Goal: Task Accomplishment & Management: Complete application form

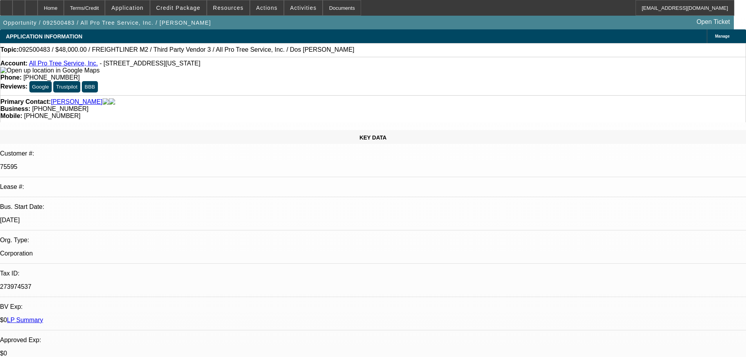
select select "0"
select select "2"
select select "0"
select select "6"
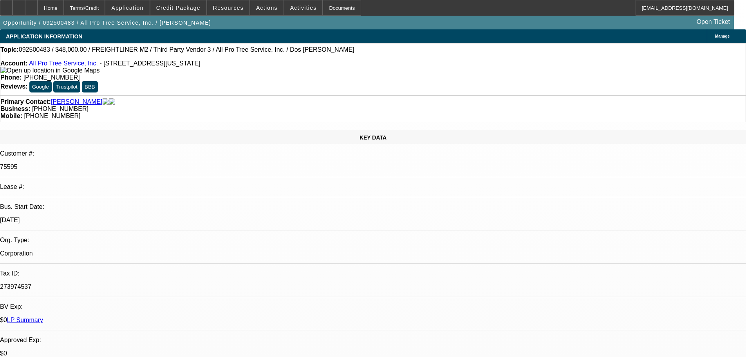
select select "0"
select select "6"
select select "0"
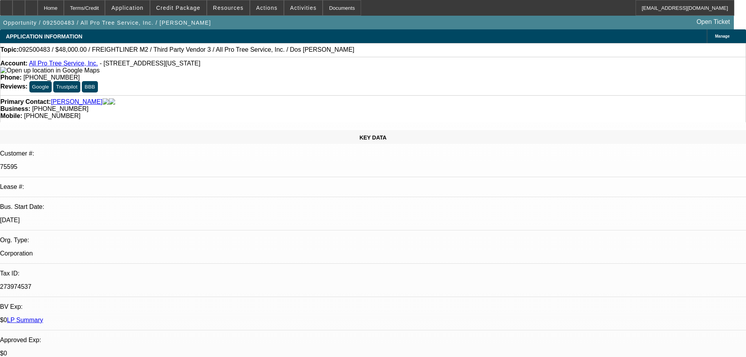
select select "0"
select select "6"
select select "0"
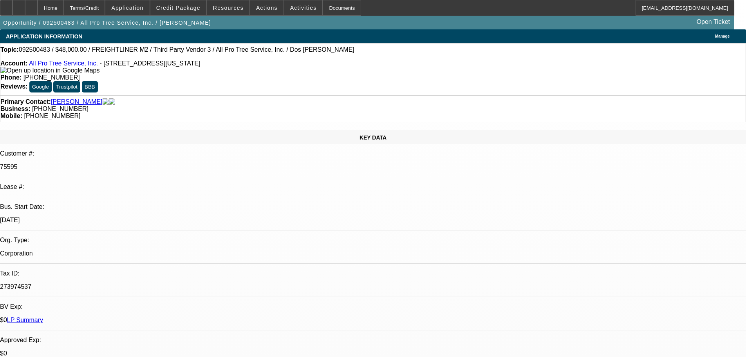
select select "0"
select select "6"
click at [409, 25] on div "Opportunity / 092500483 / All Pro Tree Service, Inc. / Santos, Lucas Open Ticket" at bounding box center [367, 23] width 734 height 14
click at [191, 10] on span "Credit Package" at bounding box center [178, 8] width 44 height 6
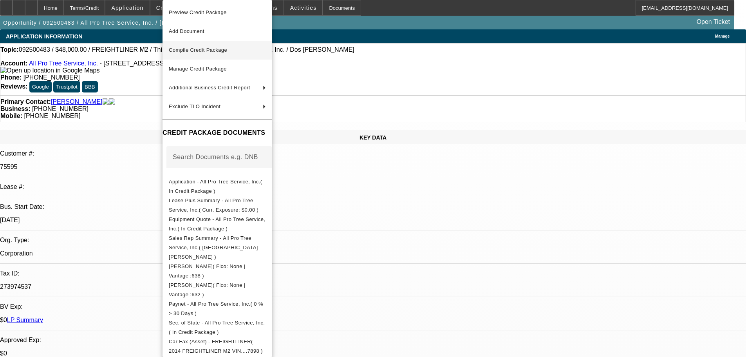
click at [202, 50] on span "Compile Credit Package" at bounding box center [198, 50] width 58 height 6
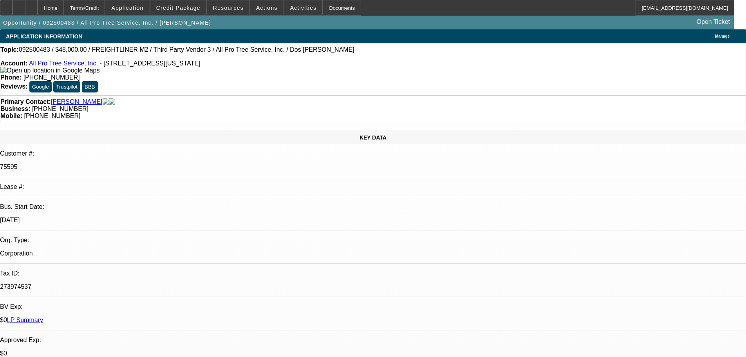
select select "0"
select select "2"
select select "0"
select select "6"
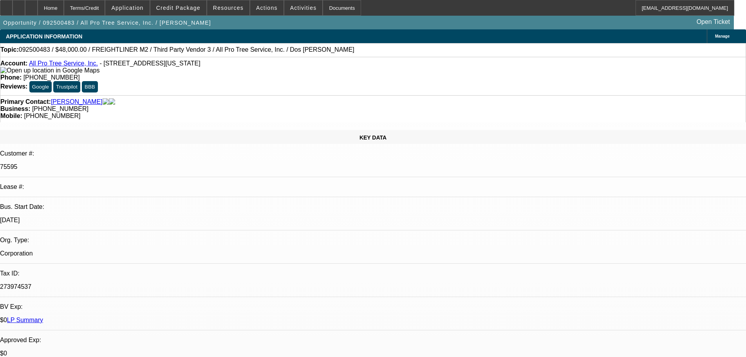
select select "0"
select select "6"
select select "0"
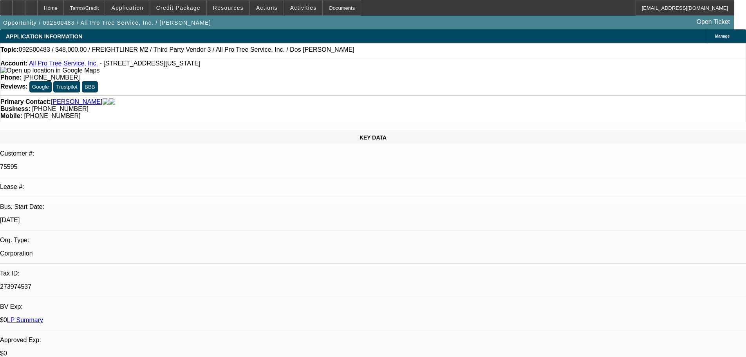
select select "0"
select select "6"
select select "0"
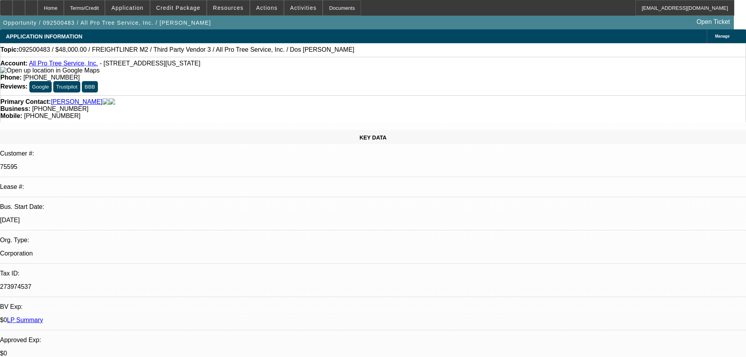
select select "0"
select select "6"
click at [191, 10] on span "Credit Package" at bounding box center [178, 8] width 44 height 6
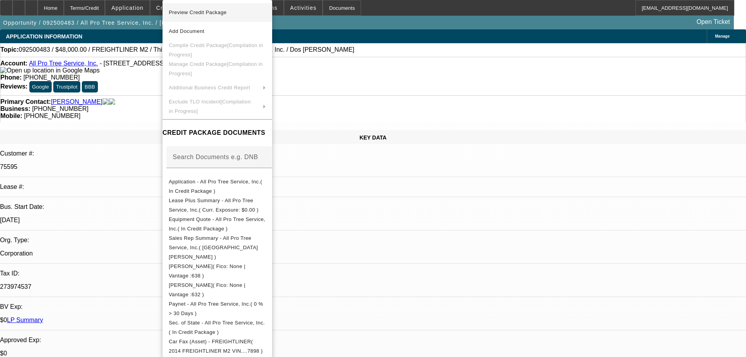
click at [190, 10] on span "Preview Credit Package" at bounding box center [198, 12] width 58 height 6
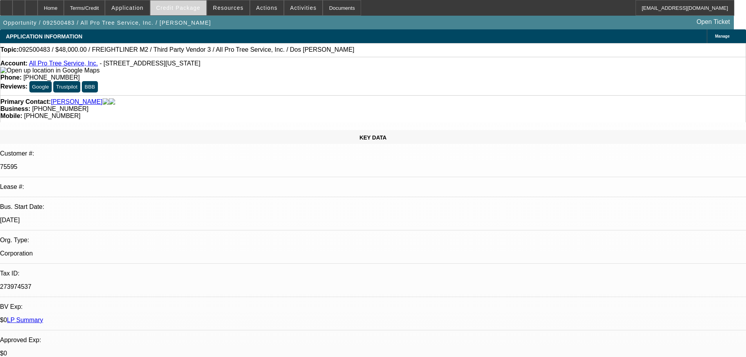
click at [186, 14] on span at bounding box center [178, 7] width 56 height 19
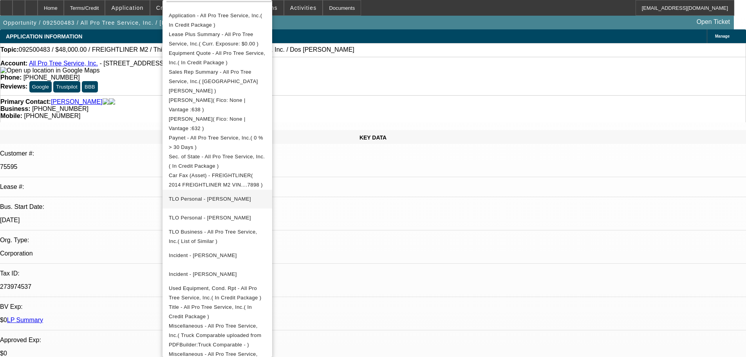
scroll to position [167, 0]
click at [139, 40] on div at bounding box center [373, 178] width 746 height 357
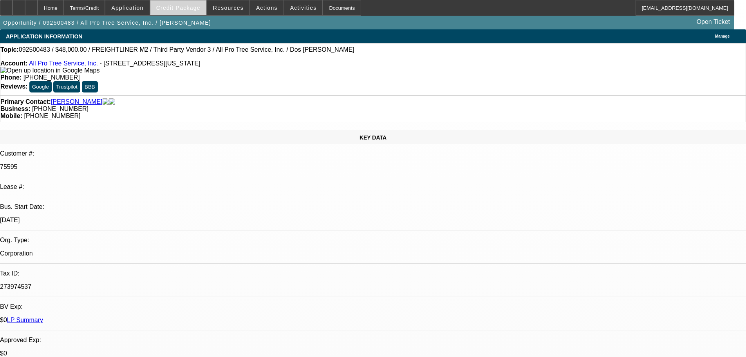
click at [187, 10] on span "Credit Package" at bounding box center [178, 8] width 44 height 6
select select "0"
select select "2"
select select "0"
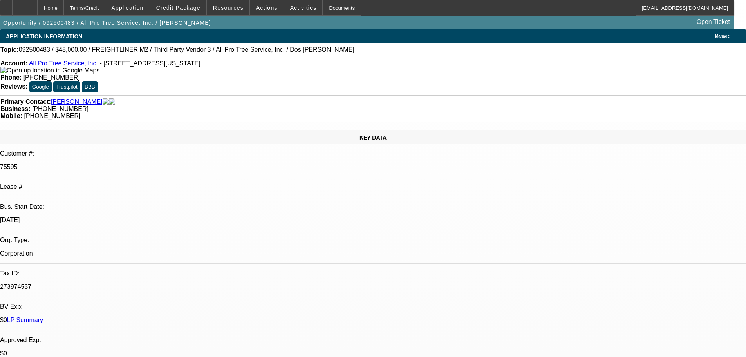
select select "6"
select select "0"
select select "6"
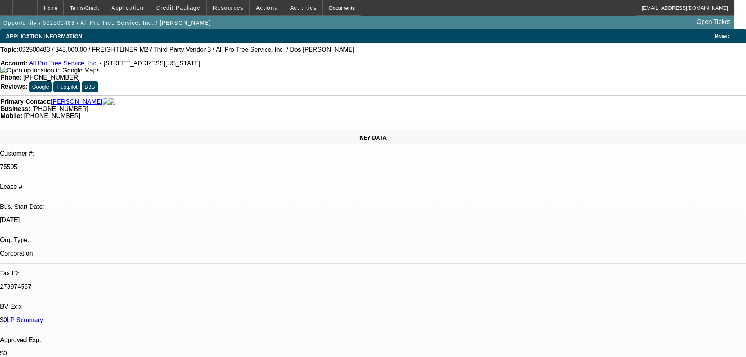
select select "0"
select select "6"
select select "0"
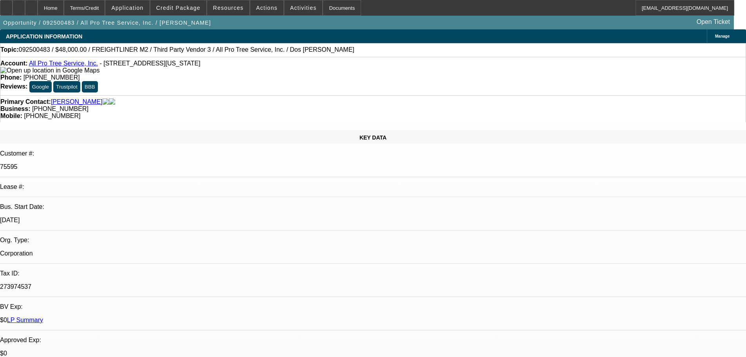
select select "0"
select select "6"
click at [202, 13] on span at bounding box center [178, 7] width 56 height 19
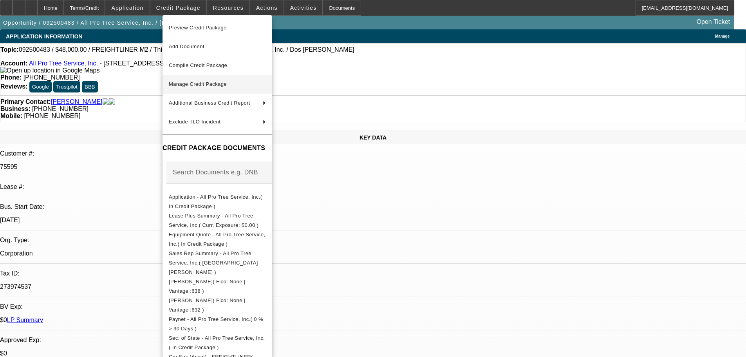
click at [224, 84] on span "Manage Credit Package" at bounding box center [198, 84] width 58 height 6
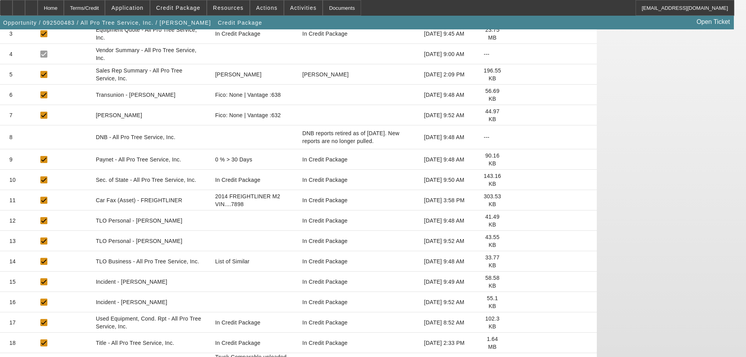
scroll to position [196, 0]
click at [513, 356] on icon at bounding box center [513, 363] width 0 height 0
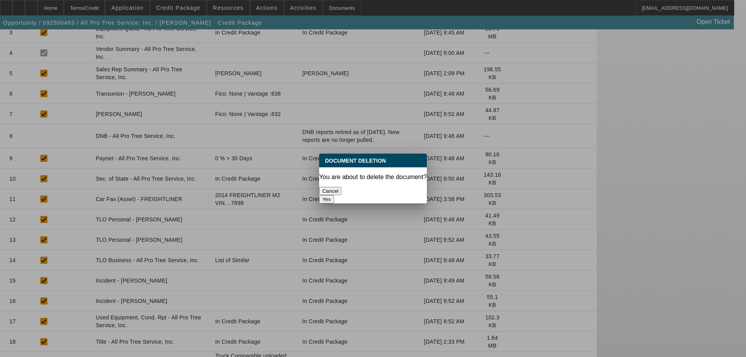
click at [334, 195] on button "Yes" at bounding box center [326, 199] width 15 height 8
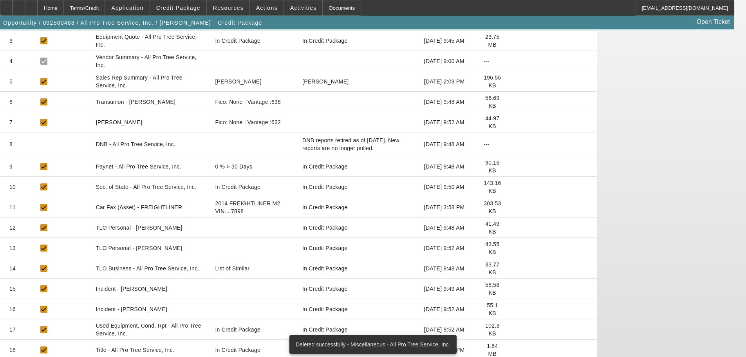
scroll to position [188, 0]
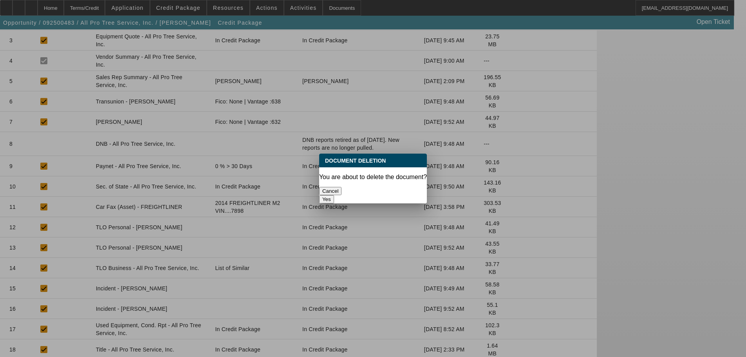
click at [334, 195] on button "Yes" at bounding box center [326, 199] width 15 height 8
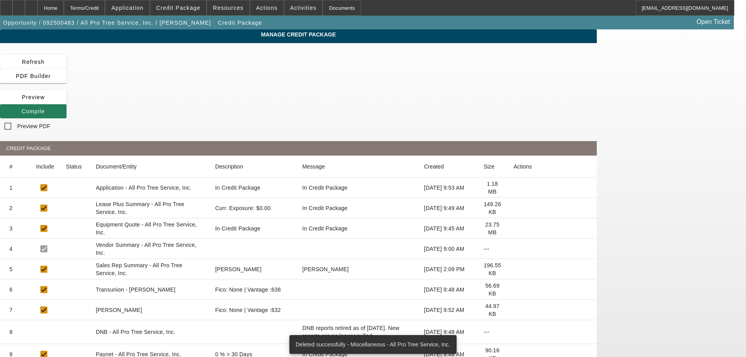
click at [67, 102] on span at bounding box center [33, 111] width 67 height 19
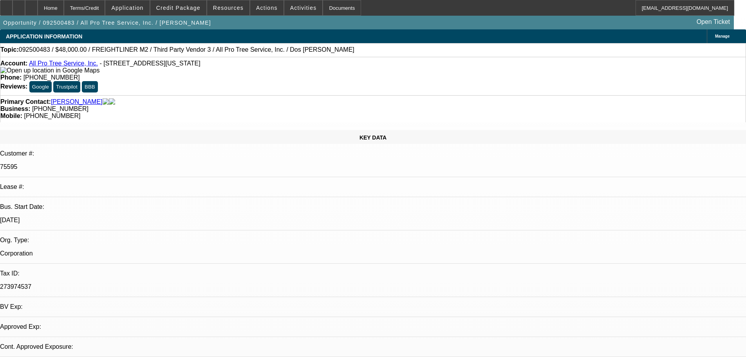
select select "0"
select select "2"
select select "0"
select select "6"
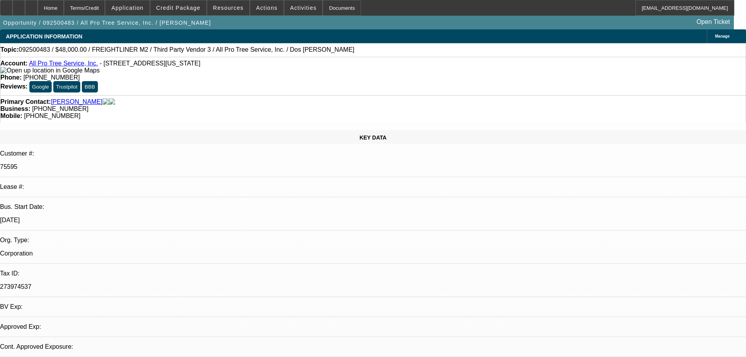
select select "0"
select select "6"
select select "0"
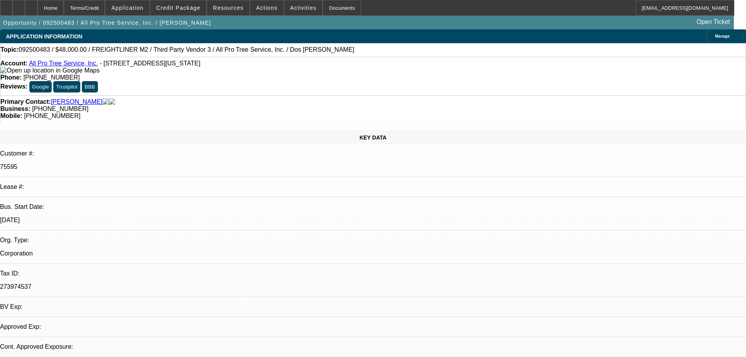
select select "0"
select select "6"
select select "0"
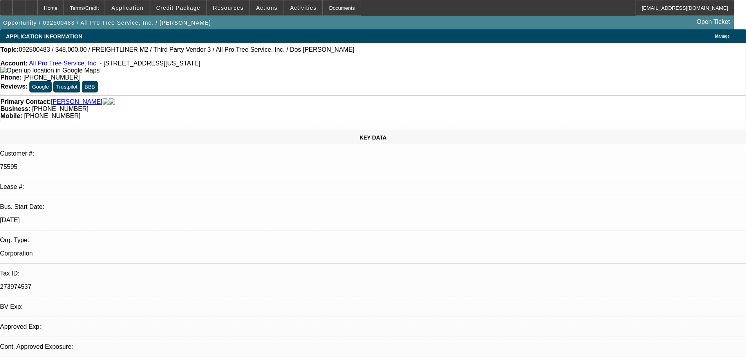
select select "0"
select select "6"
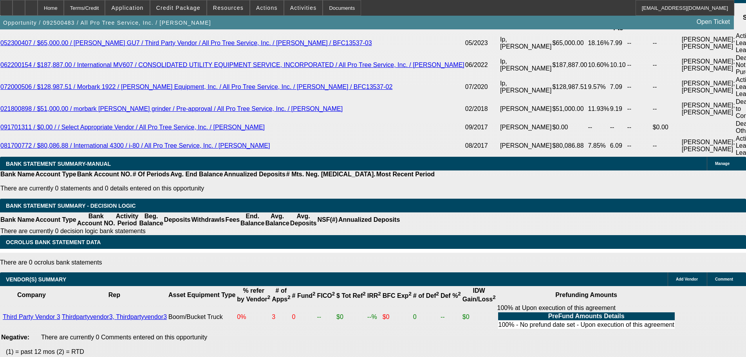
scroll to position [1487, 0]
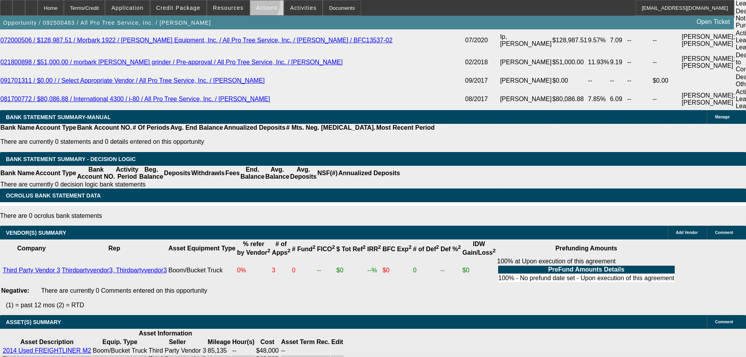
click at [252, 5] on span at bounding box center [266, 7] width 33 height 19
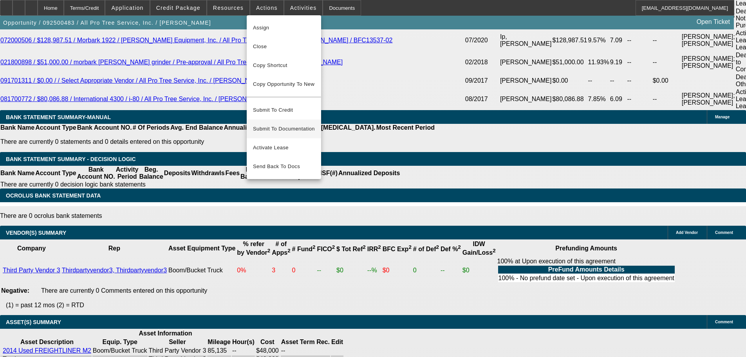
click at [283, 124] on span "Submit To Documentation" at bounding box center [284, 128] width 62 height 9
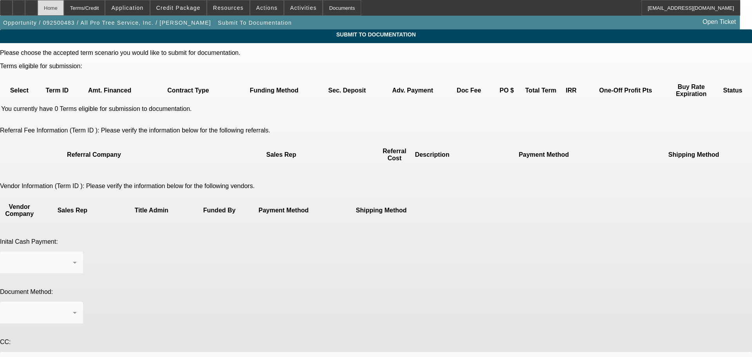
click at [64, 9] on div "Home" at bounding box center [51, 8] width 26 height 16
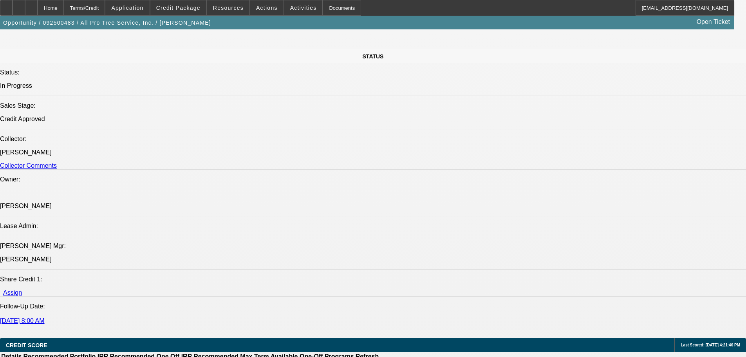
select select "0"
select select "2"
select select "0"
select select "6"
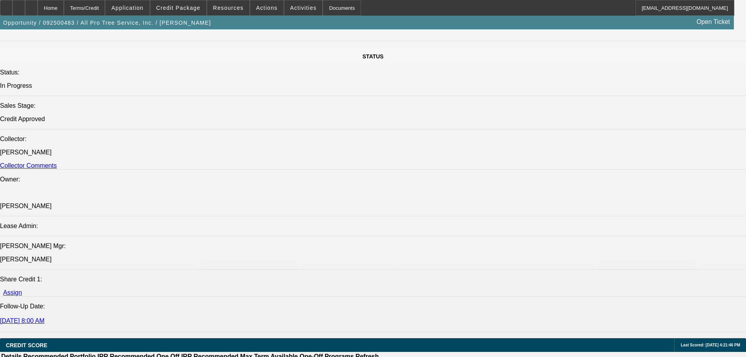
select select "0"
select select "6"
select select "0"
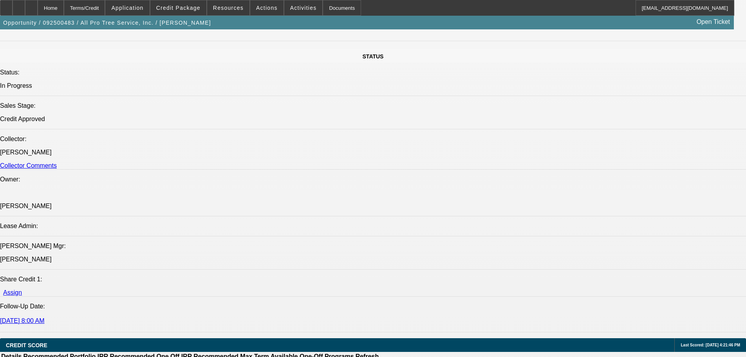
select select "0"
select select "6"
select select "0"
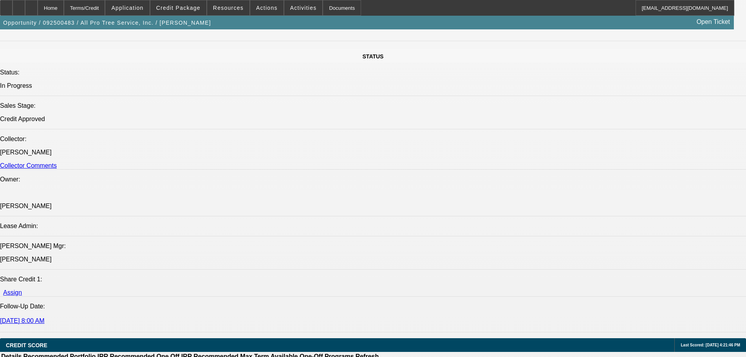
select select "0"
select select "6"
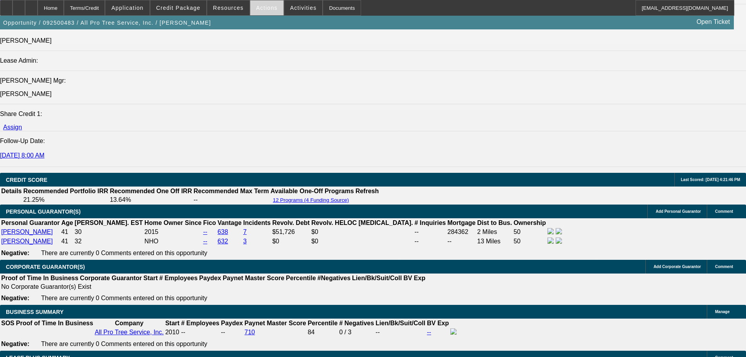
click at [256, 12] on span at bounding box center [266, 7] width 33 height 19
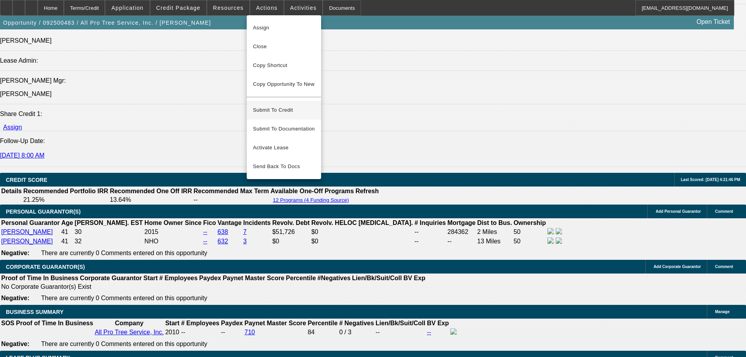
click at [287, 105] on span "Submit To Credit" at bounding box center [284, 109] width 62 height 9
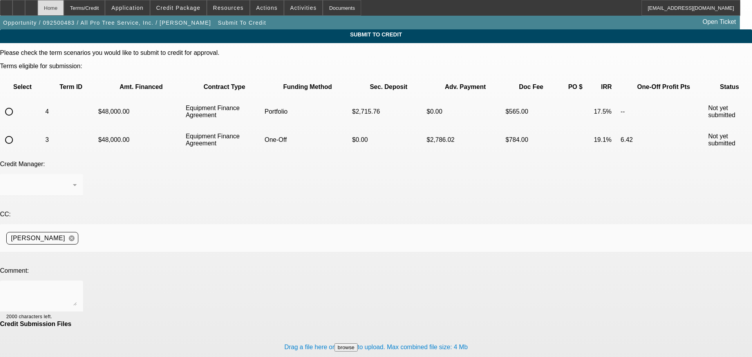
click at [64, 14] on div "Home" at bounding box center [51, 8] width 26 height 16
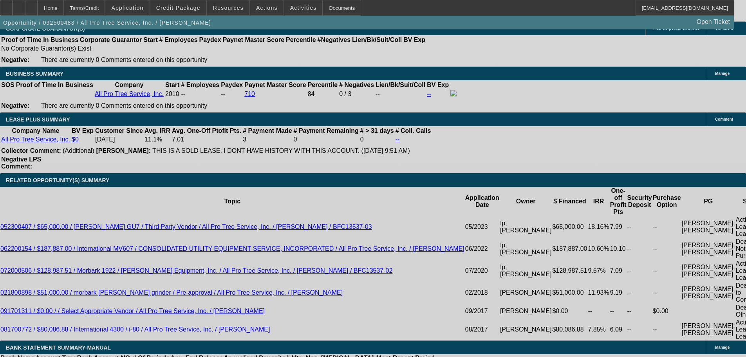
scroll to position [1276, 0]
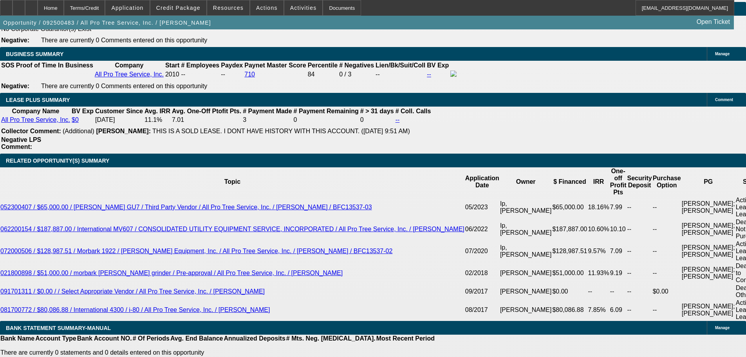
select select "0"
select select "2"
select select "0"
select select "6"
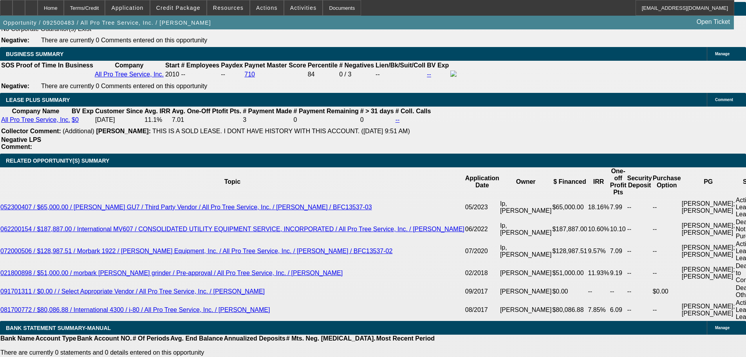
select select "0"
select select "6"
select select "0"
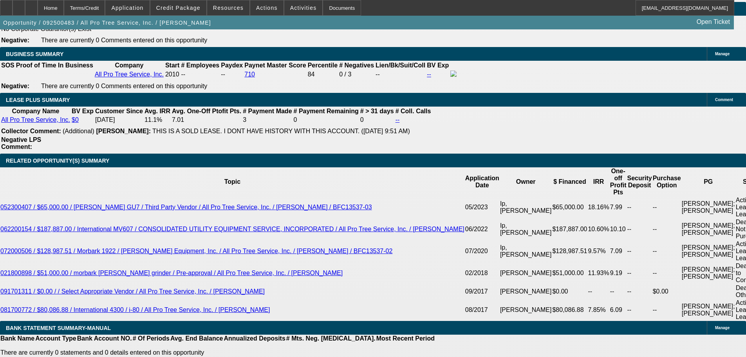
select select "0"
select select "6"
select select "0"
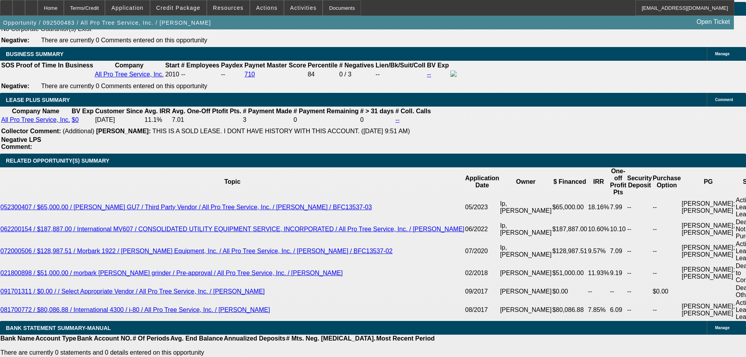
select select "0"
select select "6"
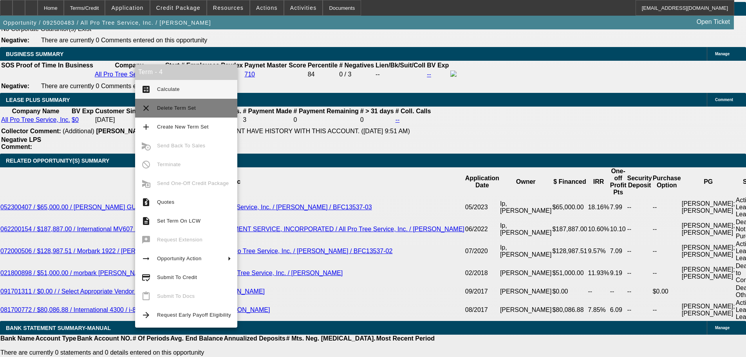
click at [179, 103] on span "Delete Term Set" at bounding box center [194, 107] width 74 height 9
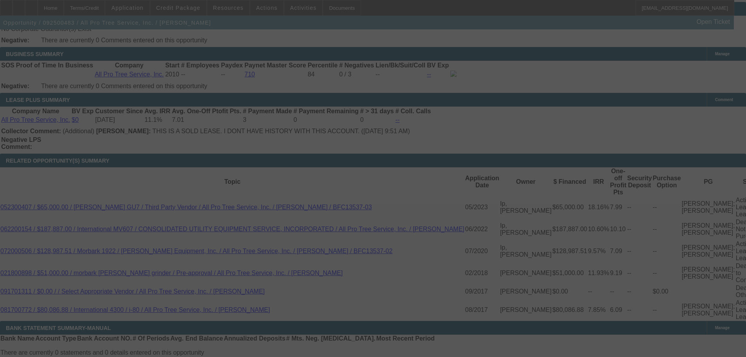
scroll to position [1292, 0]
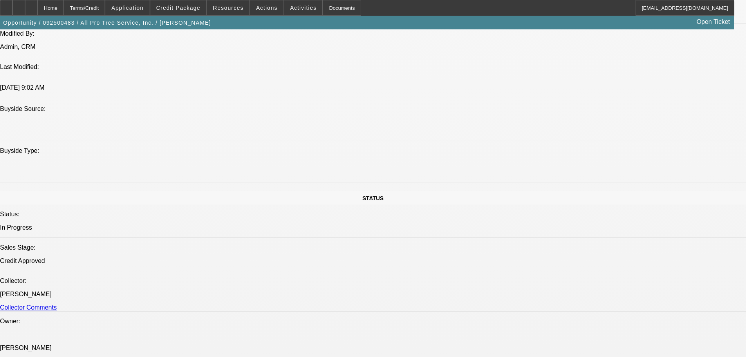
scroll to position [943, 0]
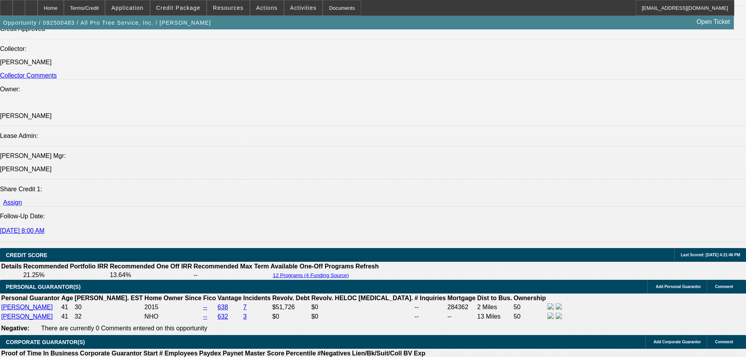
select select "0"
select select "6"
select select "0"
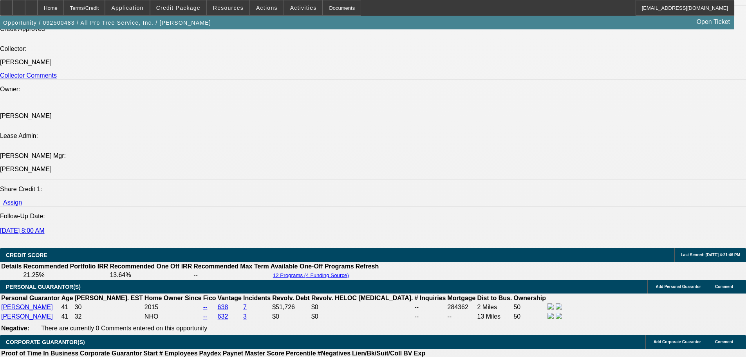
select select "0"
select select "6"
select select "0"
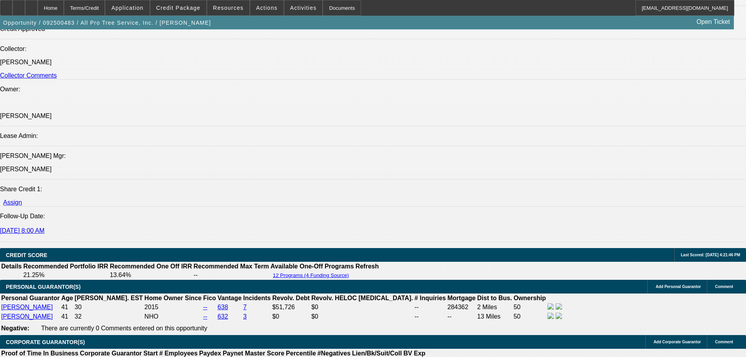
select select "0"
select select "6"
click at [251, 10] on span at bounding box center [266, 7] width 33 height 19
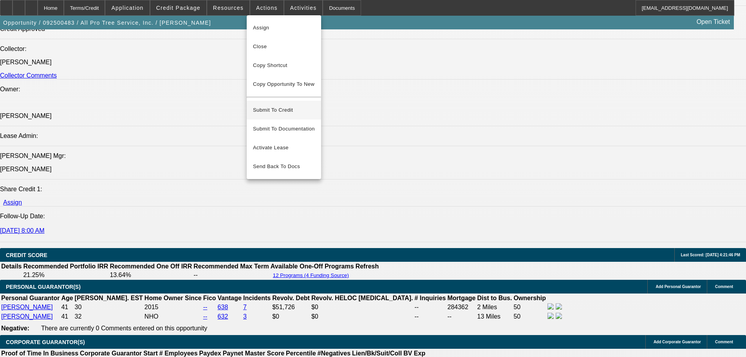
click at [274, 105] on span "Submit To Credit" at bounding box center [284, 109] width 62 height 9
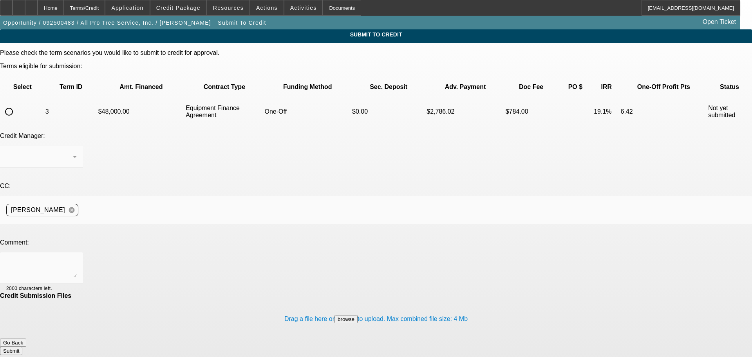
click at [17, 104] on input "radio" at bounding box center [9, 112] width 16 height 16
radio input "true"
click at [77, 258] on textarea at bounding box center [41, 267] width 70 height 19
click at [77, 258] on textarea "Copy of the equipment condition report, front and back of title, registration f…" at bounding box center [41, 267] width 70 height 19
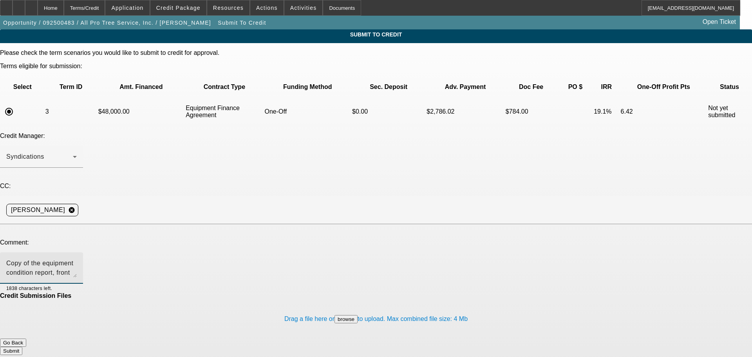
paste textarea "(401) 265-9689"
type textarea "Copy of the equipment condition report, front and back of title, registration f…"
click at [22, 347] on button "Submit" at bounding box center [11, 351] width 22 height 8
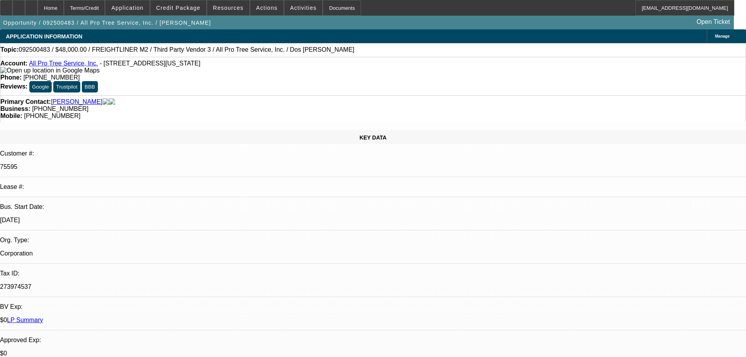
select select "0"
select select "6"
select select "0"
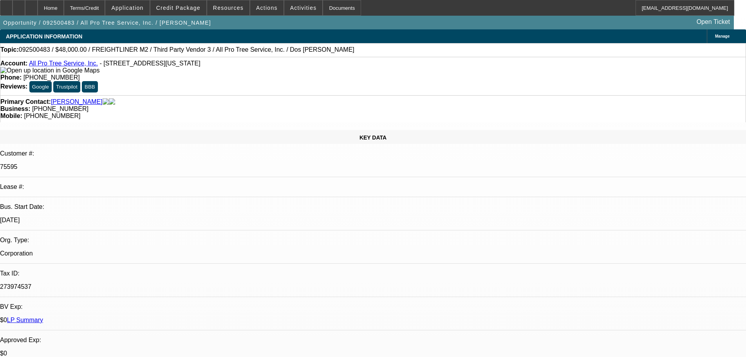
select select "0"
select select "6"
select select "0"
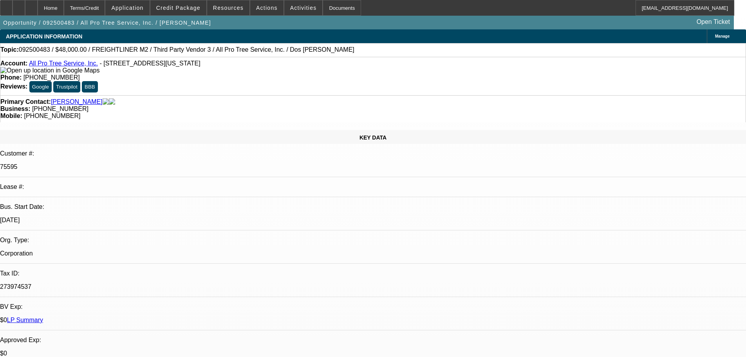
select select "0"
select select "6"
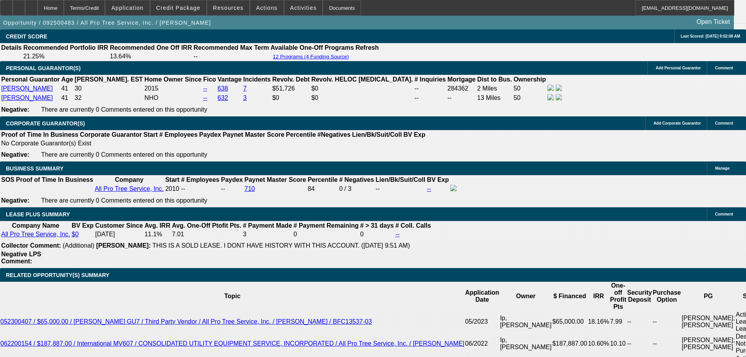
scroll to position [1253, 0]
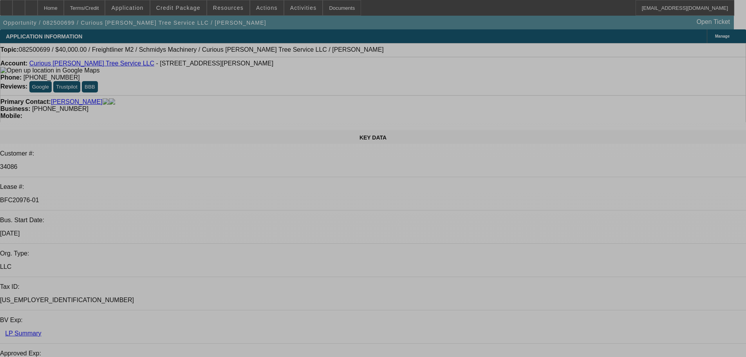
select select "0"
select select "3"
select select "0"
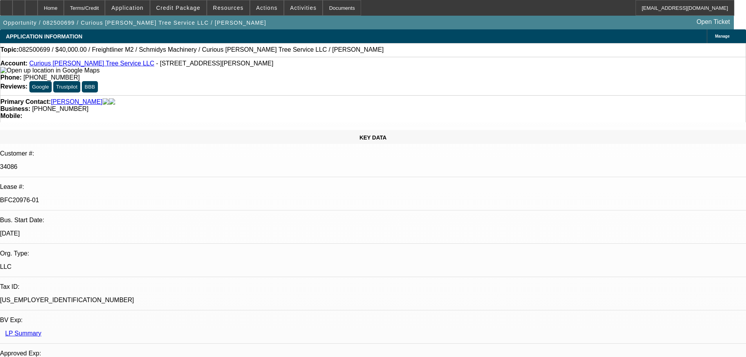
select select "6"
select select "0"
select select "2"
select select "0"
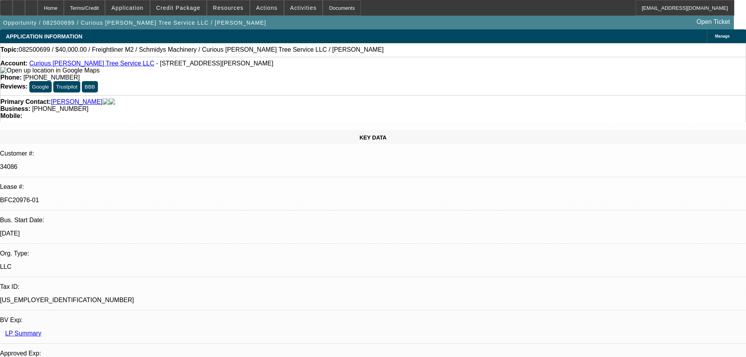
select select "6"
select select "0"
select select "2"
select select "0"
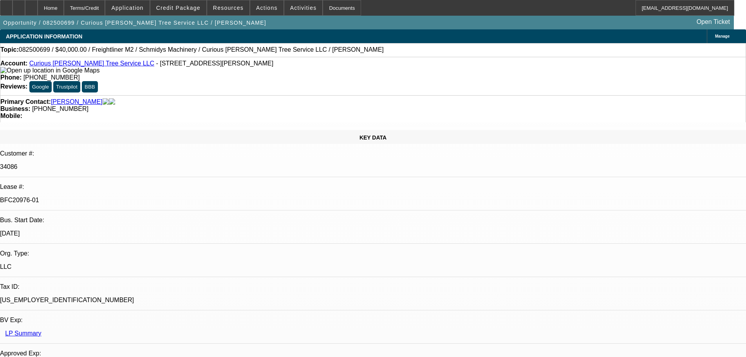
select select "6"
select select "0"
select select "6"
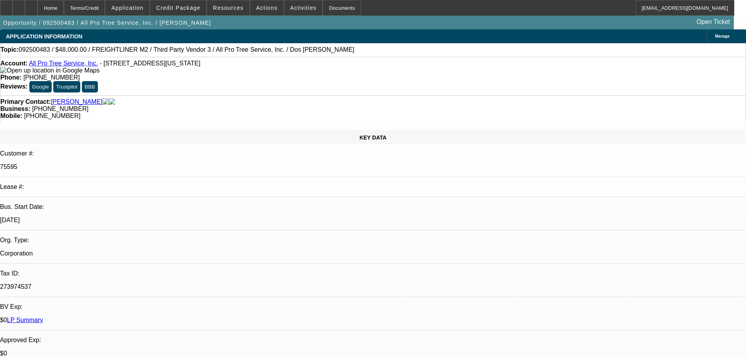
select select "0"
select select "6"
select select "0"
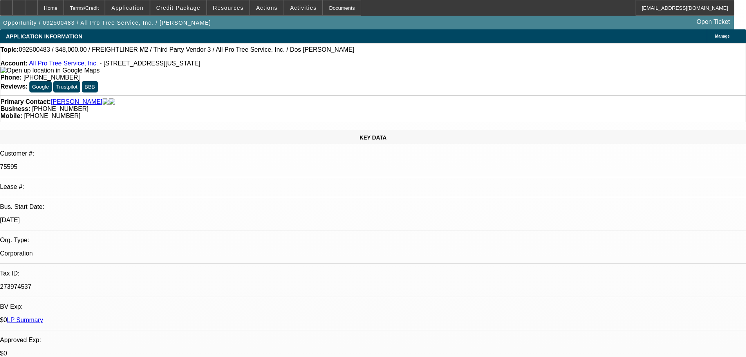
select select "0"
select select "6"
select select "0"
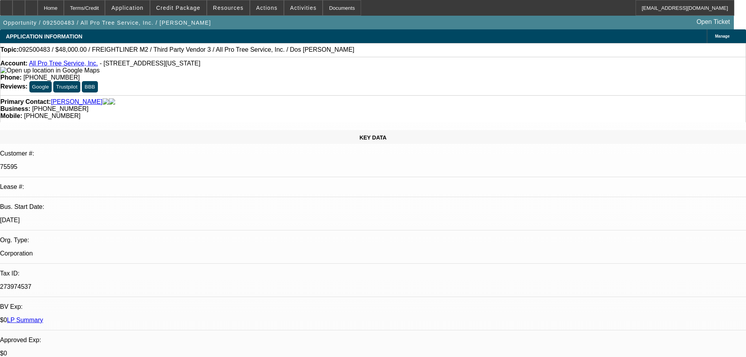
select select "0"
select select "6"
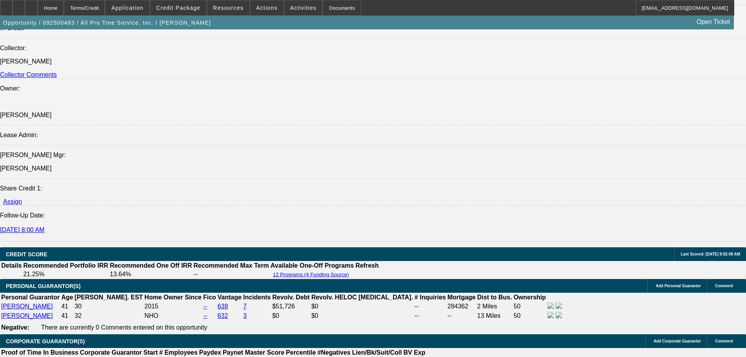
scroll to position [1097, 0]
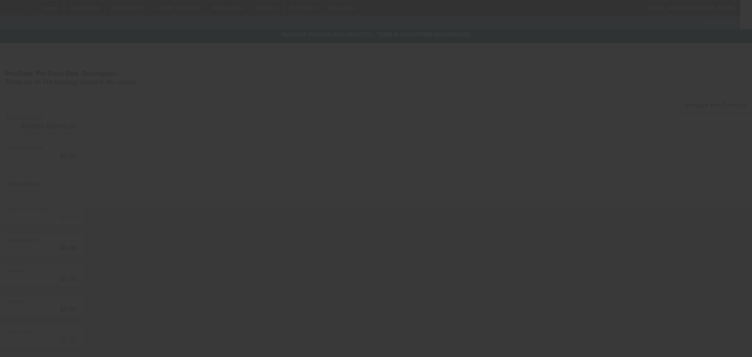
type input "$48,000.00"
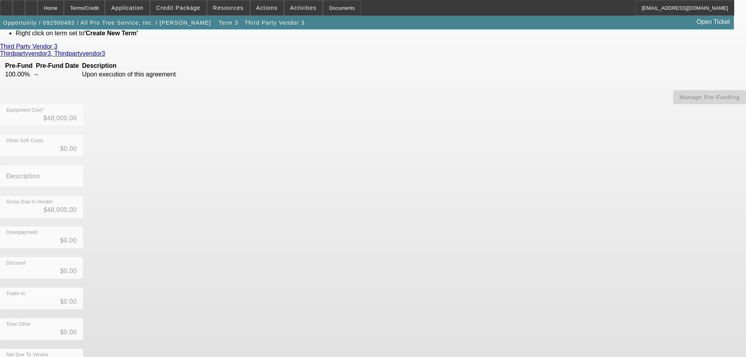
scroll to position [62, 0]
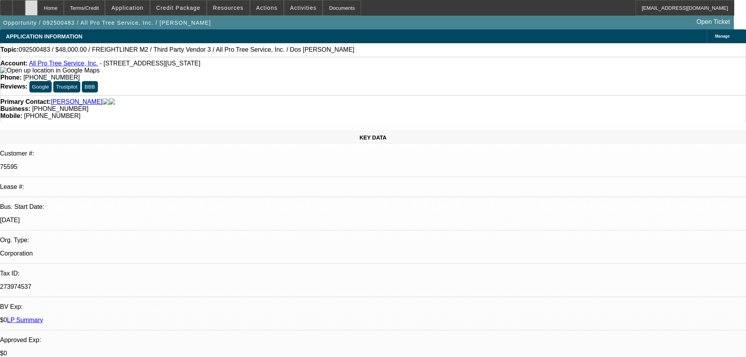
select select "0"
select select "6"
select select "0"
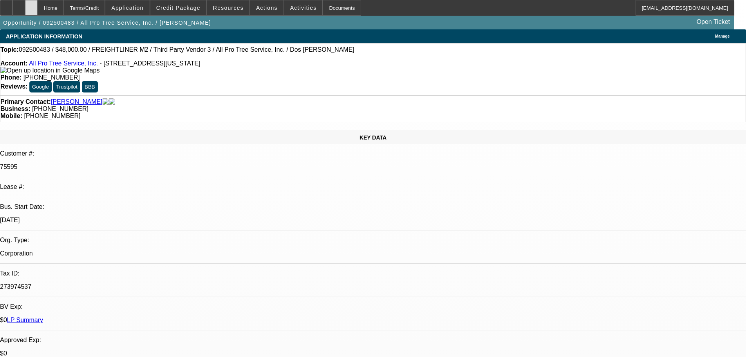
select select "0"
select select "6"
select select "0"
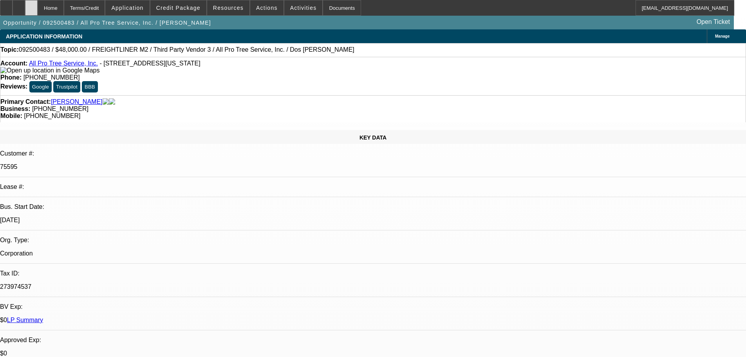
select select "0"
select select "6"
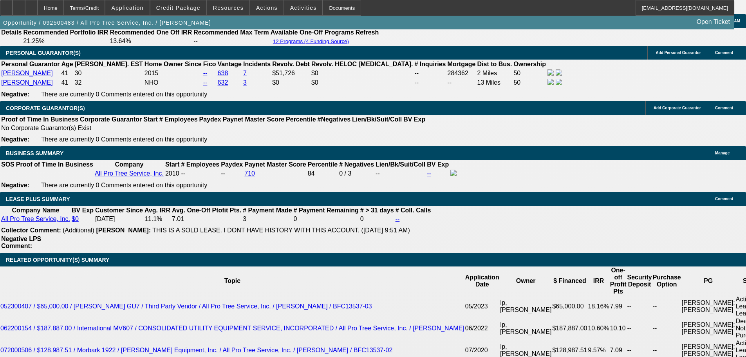
scroll to position [1097, 0]
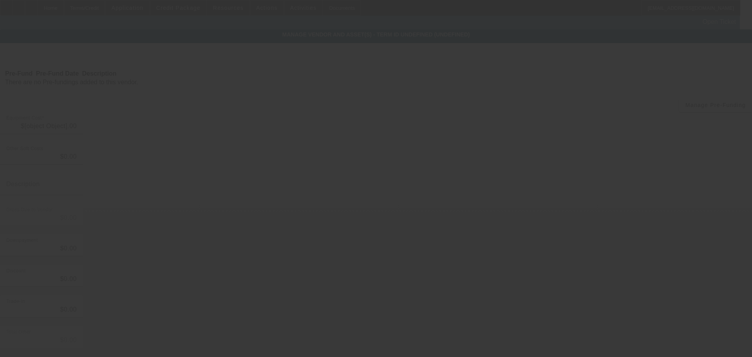
type input "$48,000.00"
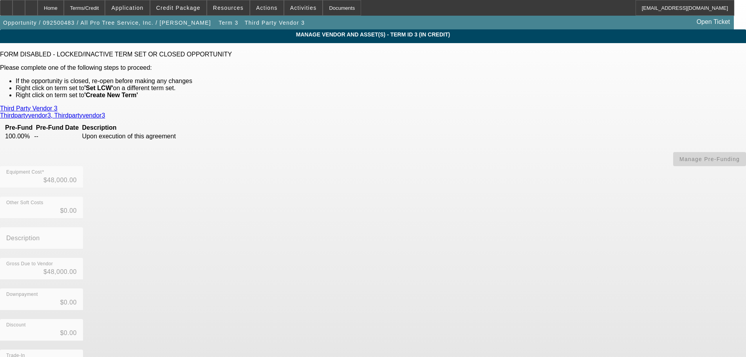
click at [58, 108] on link "Third Party Vendor 3" at bounding box center [29, 108] width 58 height 7
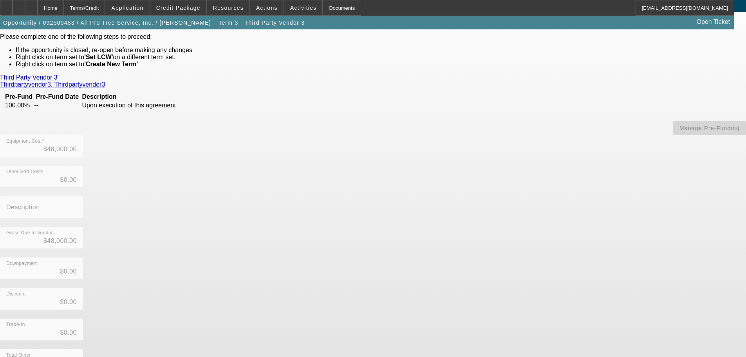
scroll to position [62, 0]
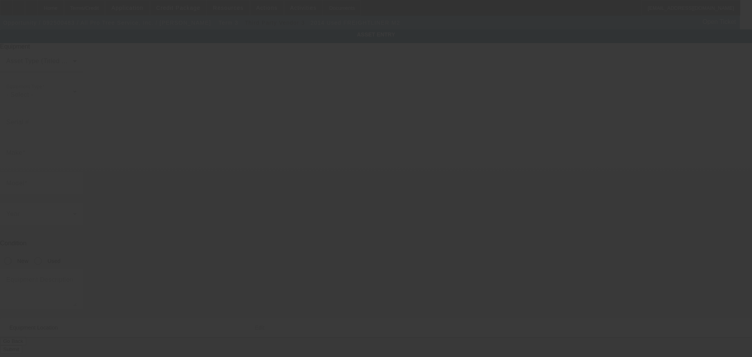
type input "1FVACXDT0EHBL7898"
type input "Freightliner"
type input "M2"
radio input "true"
type textarea "Bucket truck"
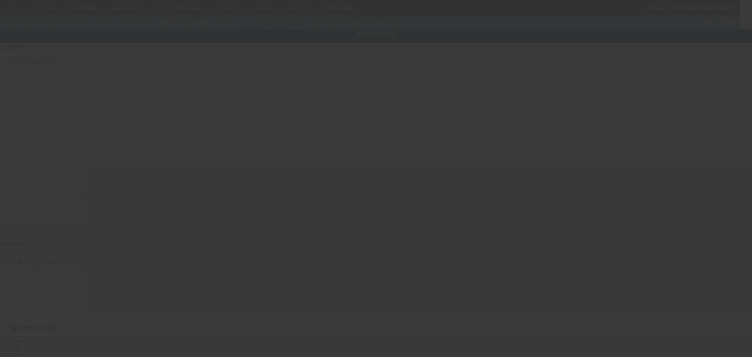
type input "118 Washington St"
type input "Hudson"
type input "01749"
type input "Middlesex"
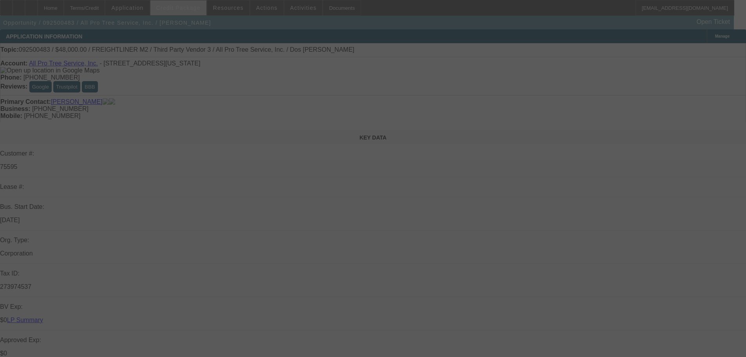
select select "0"
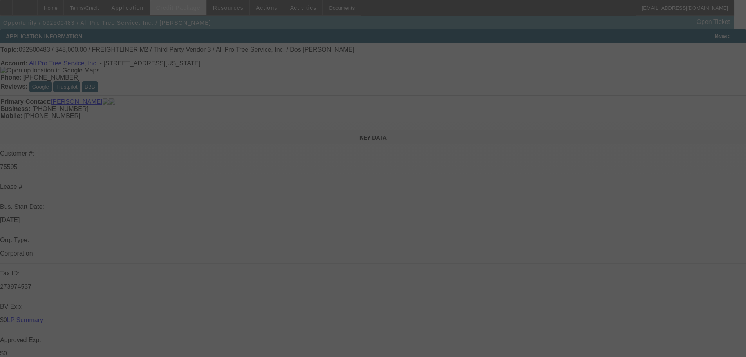
select select "0"
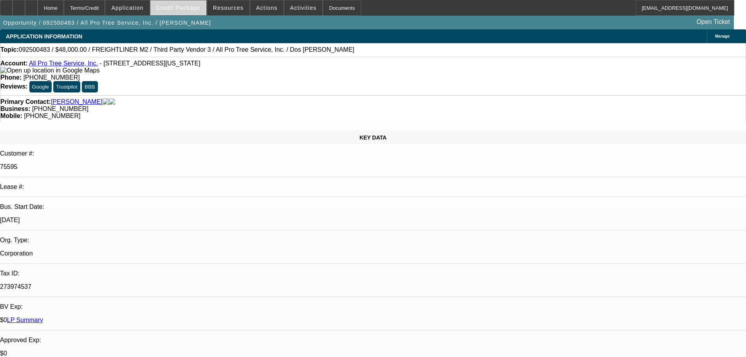
select select "1"
select select "6"
select select "1"
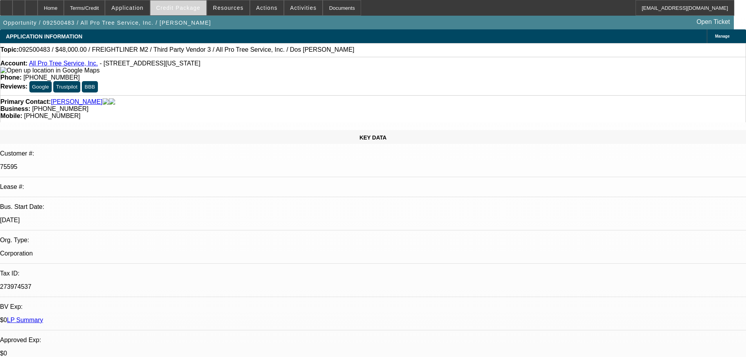
select select "6"
select select "1"
select select "6"
click at [192, 7] on span "Credit Package" at bounding box center [178, 8] width 44 height 6
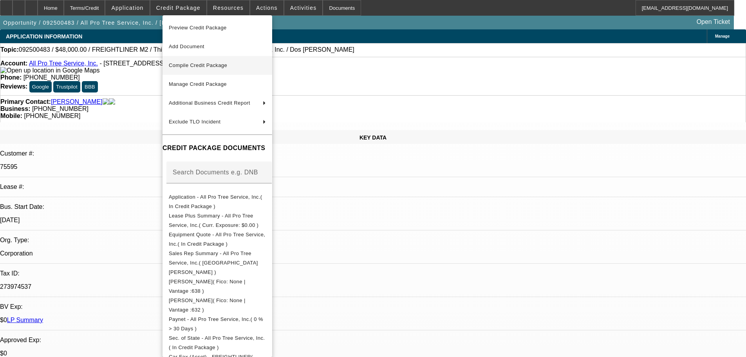
click at [201, 65] on span "Compile Credit Package" at bounding box center [198, 65] width 58 height 6
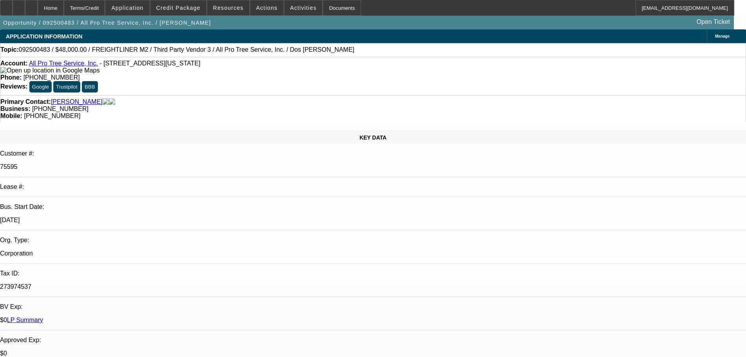
select select "0"
select select "6"
select select "0"
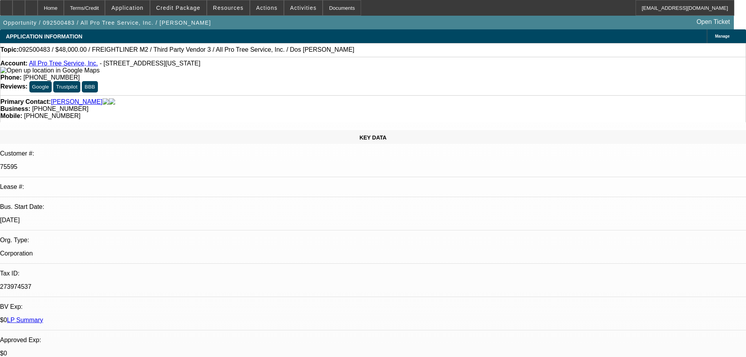
select select "0"
select select "6"
select select "0"
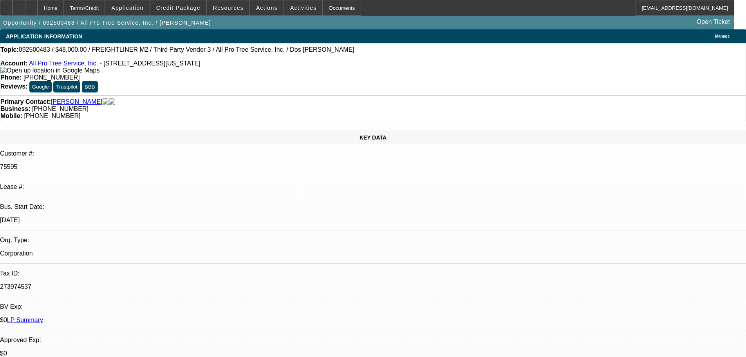
select select "0"
select select "6"
click at [190, 10] on span "Credit Package" at bounding box center [178, 8] width 44 height 6
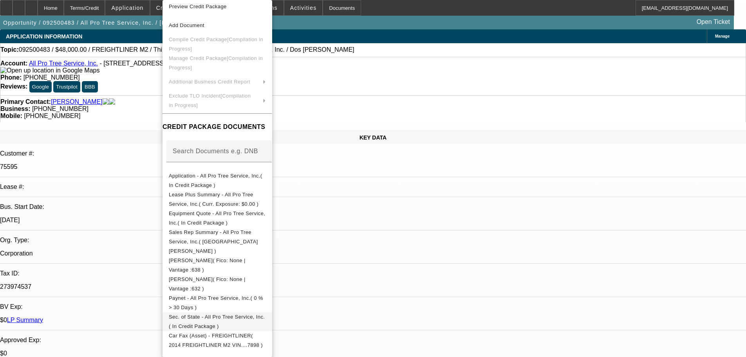
scroll to position [127, 0]
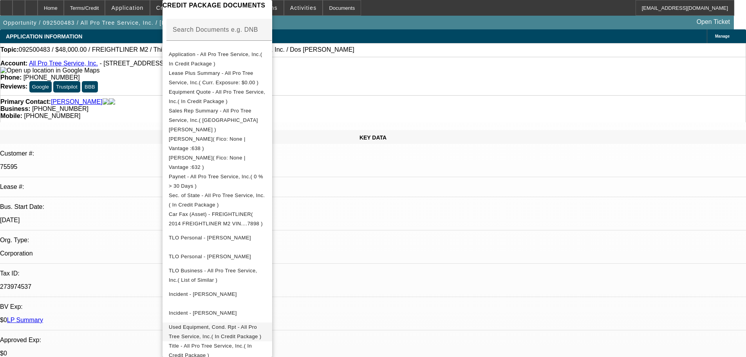
click at [261, 324] on span "Used Equipment, Cond. Rpt - All Pro Tree Service, Inc.( In Credit Package )" at bounding box center [215, 331] width 92 height 15
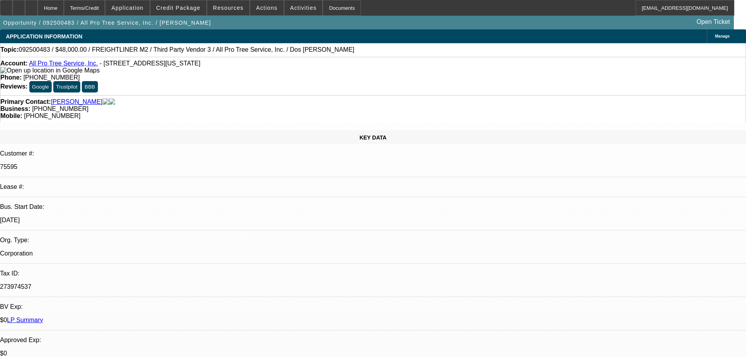
click at [416, 11] on div "Home Terms/Credit Application Credit Package Resources Actions Activities Docum…" at bounding box center [367, 8] width 734 height 16
click at [184, 3] on span at bounding box center [178, 7] width 56 height 19
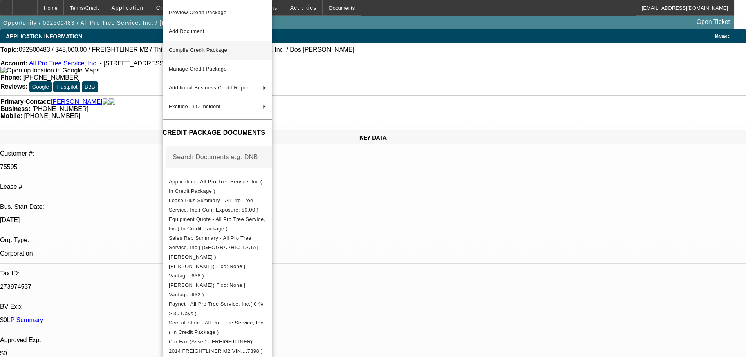
click at [202, 47] on span "Compile Credit Package" at bounding box center [198, 50] width 58 height 6
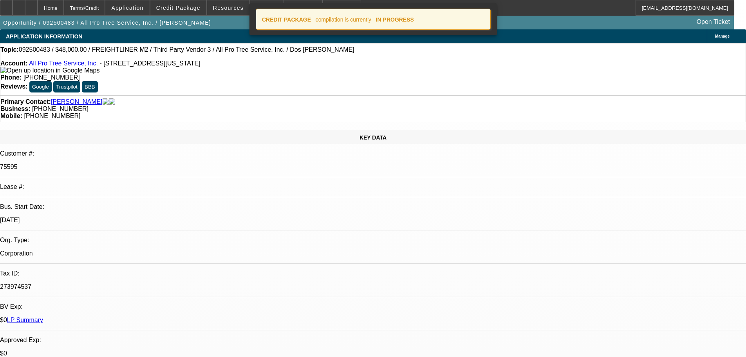
select select "0"
select select "6"
select select "0"
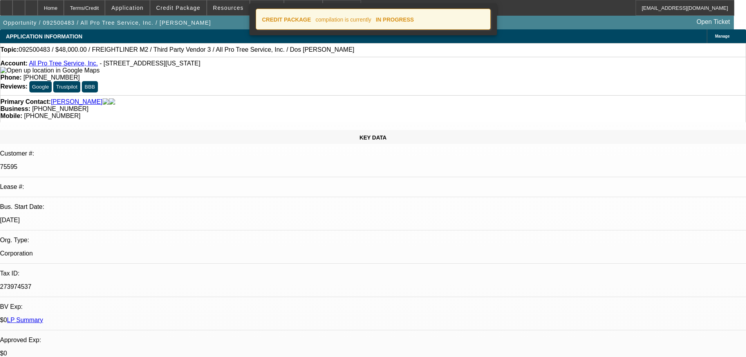
select select "0"
select select "6"
select select "0"
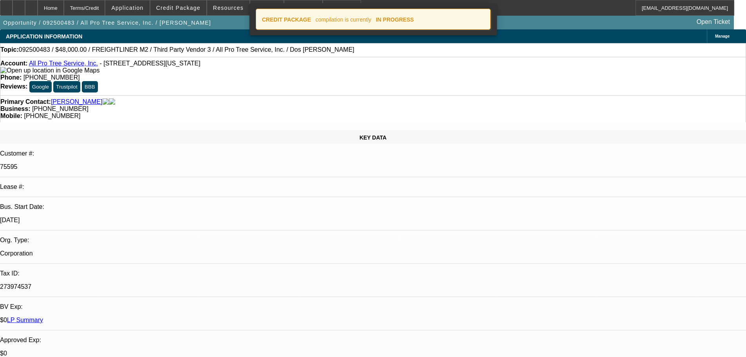
select select "0"
select select "6"
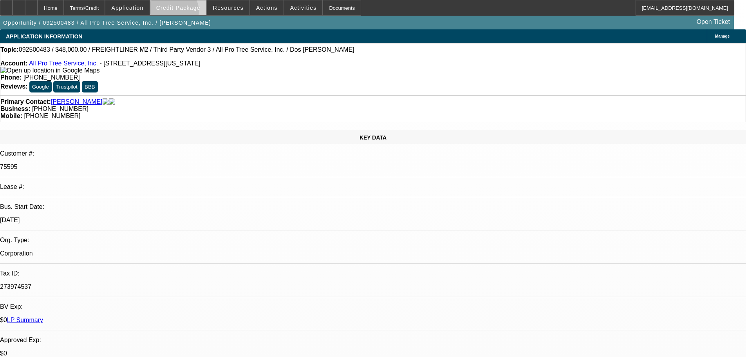
click at [184, 13] on span at bounding box center [178, 7] width 56 height 19
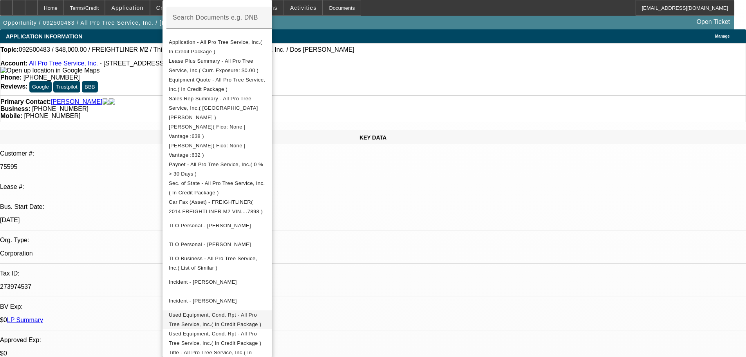
scroll to position [146, 0]
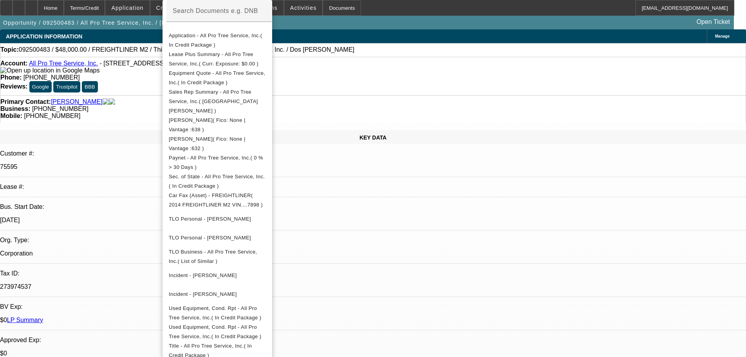
click at [373, 11] on div at bounding box center [373, 178] width 746 height 357
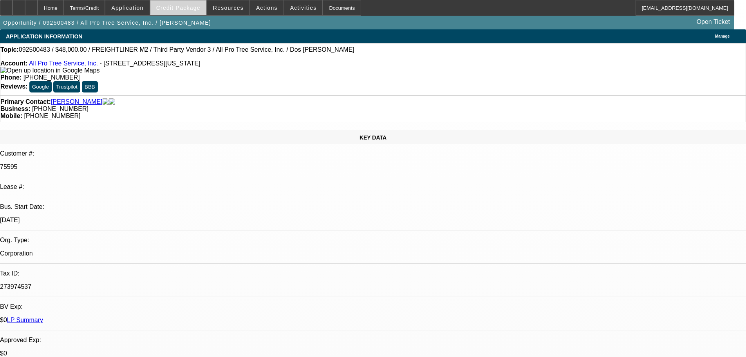
click at [195, 4] on span at bounding box center [178, 7] width 56 height 19
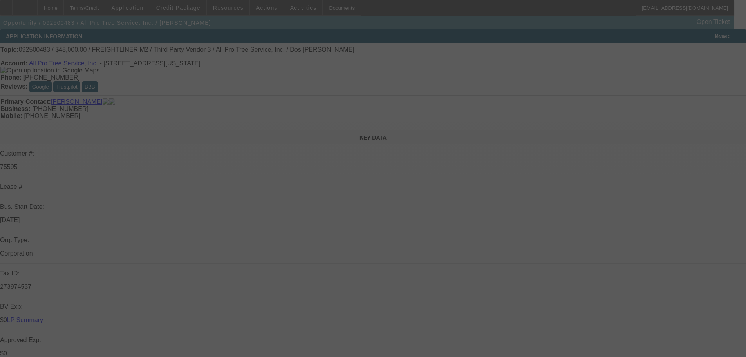
select select "0"
select select "6"
select select "0"
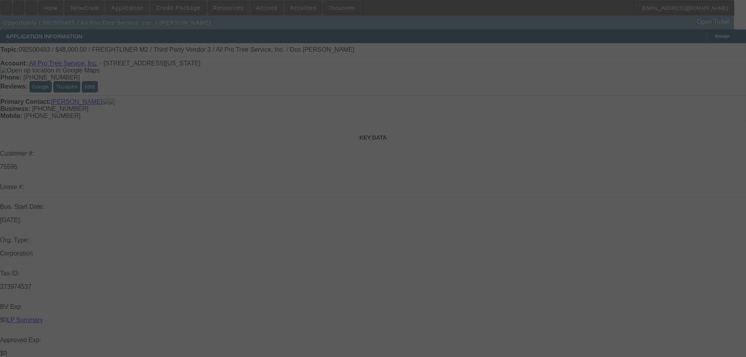
select select "0"
select select "6"
select select "0"
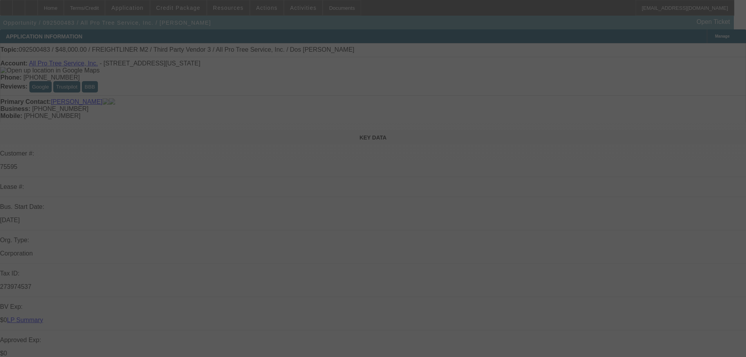
select select "0"
select select "6"
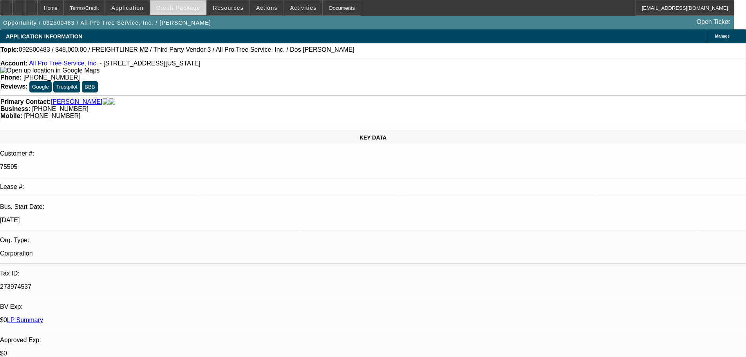
click at [187, 12] on span at bounding box center [178, 7] width 56 height 19
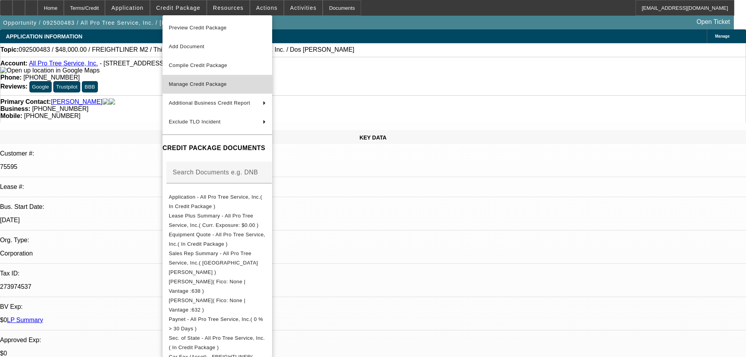
click at [236, 83] on span "Manage Credit Package" at bounding box center [217, 84] width 97 height 9
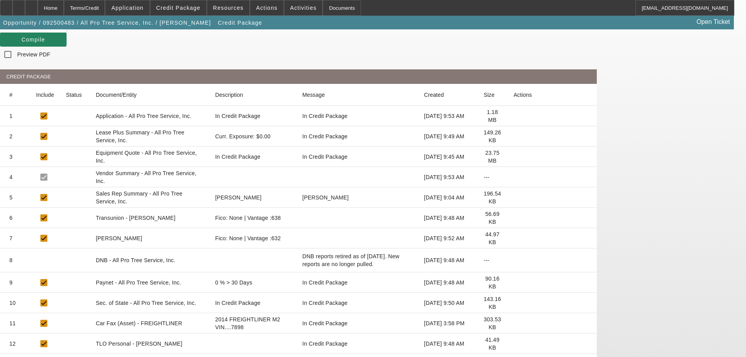
scroll to position [188, 0]
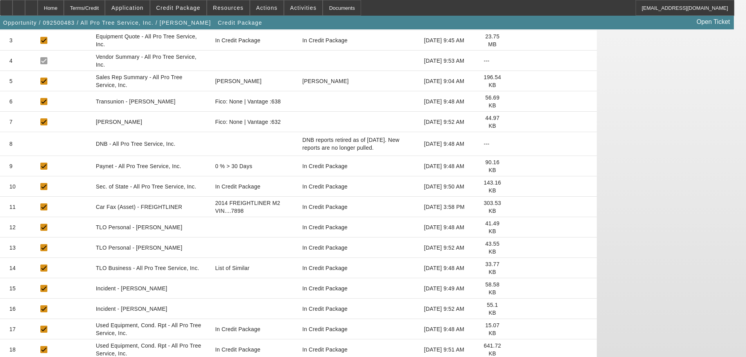
click at [513, 329] on icon at bounding box center [513, 329] width 0 height 0
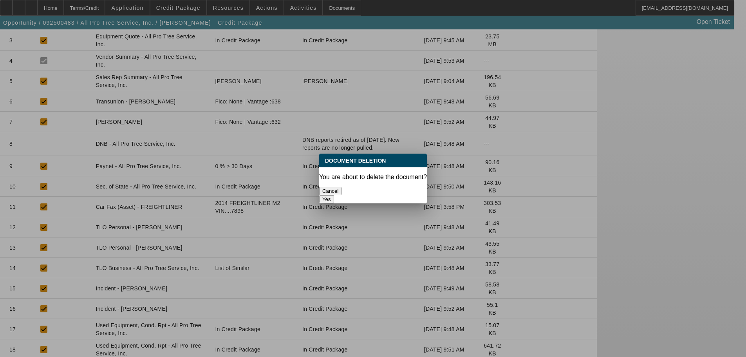
click at [334, 195] on button "Yes" at bounding box center [326, 199] width 15 height 8
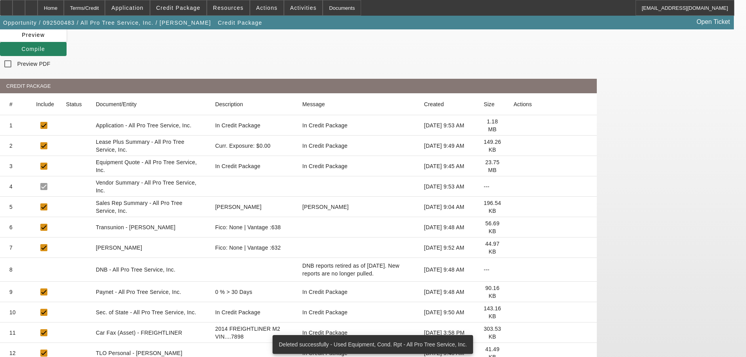
scroll to position [168, 0]
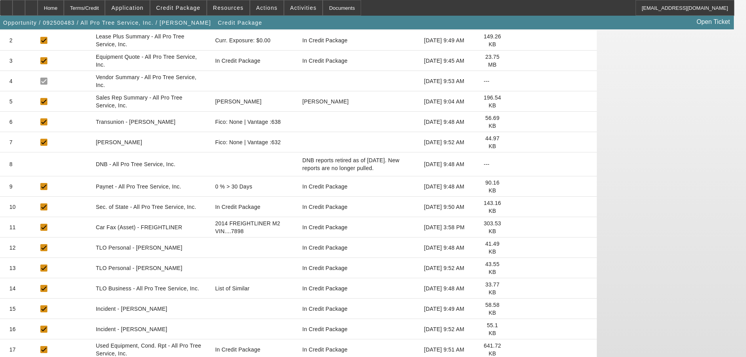
click at [513, 349] on icon at bounding box center [513, 349] width 0 height 0
click at [190, 8] on span "Credit Package" at bounding box center [178, 8] width 44 height 6
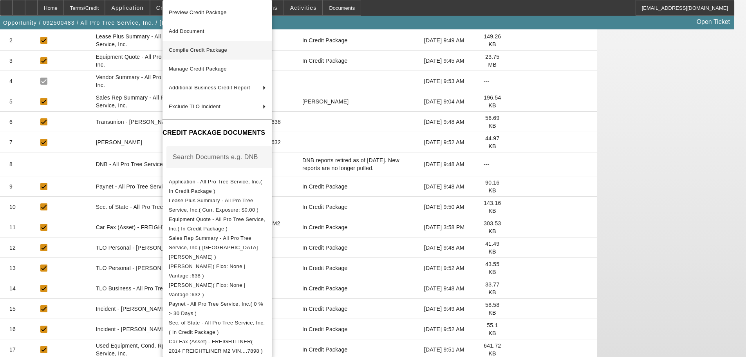
click at [197, 45] on button "Compile Credit Package" at bounding box center [218, 50] width 110 height 19
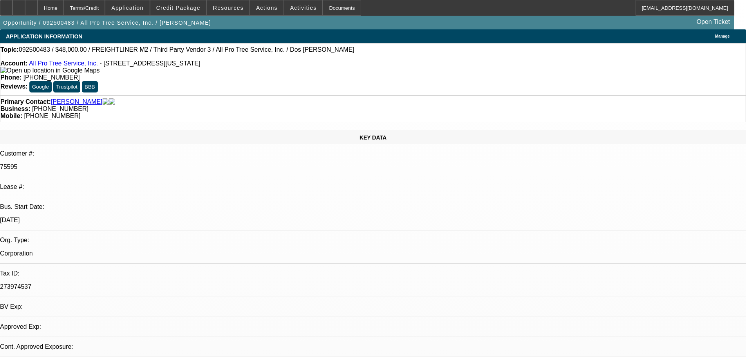
select select "0"
select select "6"
select select "0"
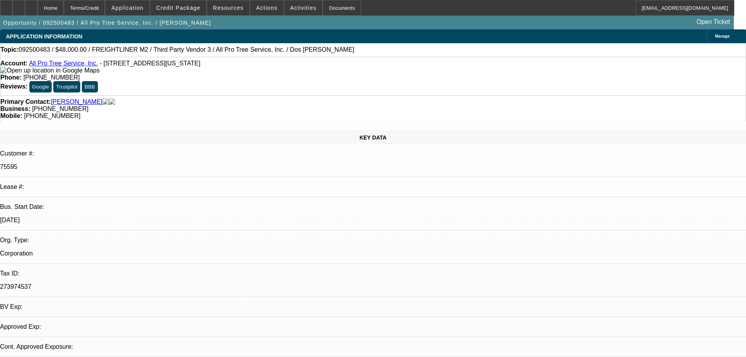
select select "0"
select select "6"
select select "0"
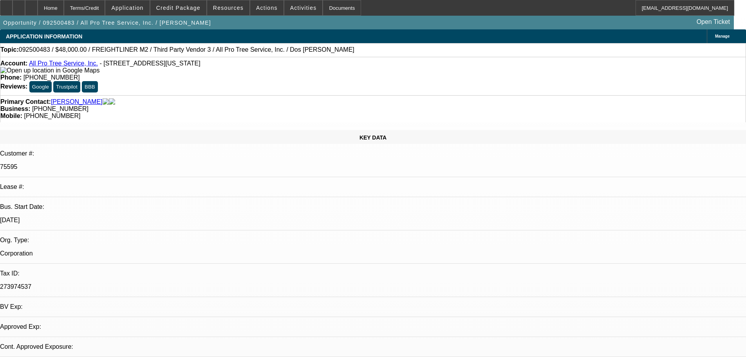
select select "0"
select select "6"
